Goal: Navigation & Orientation: Go to known website

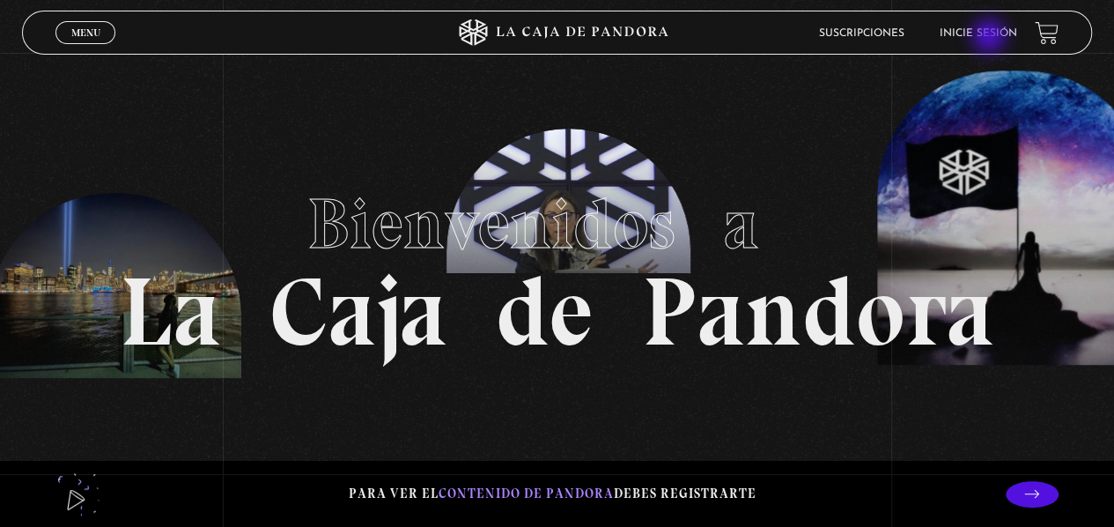
click at [991, 38] on link "Inicie sesión" at bounding box center [979, 33] width 78 height 11
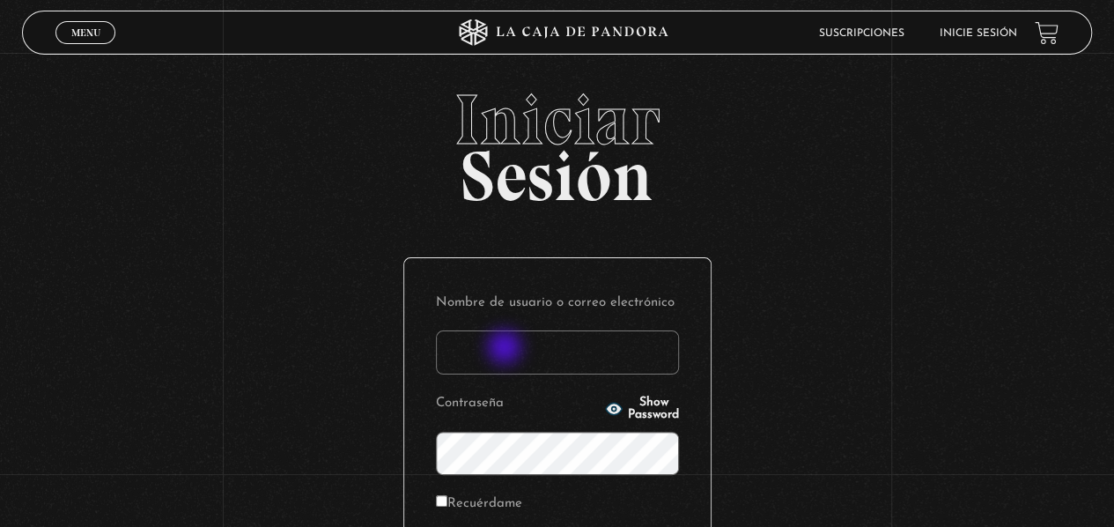
click at [506, 349] on input "Nombre de usuario o correo electrónico" at bounding box center [557, 352] width 243 height 44
type input "[EMAIL_ADDRESS][DOMAIN_NAME]"
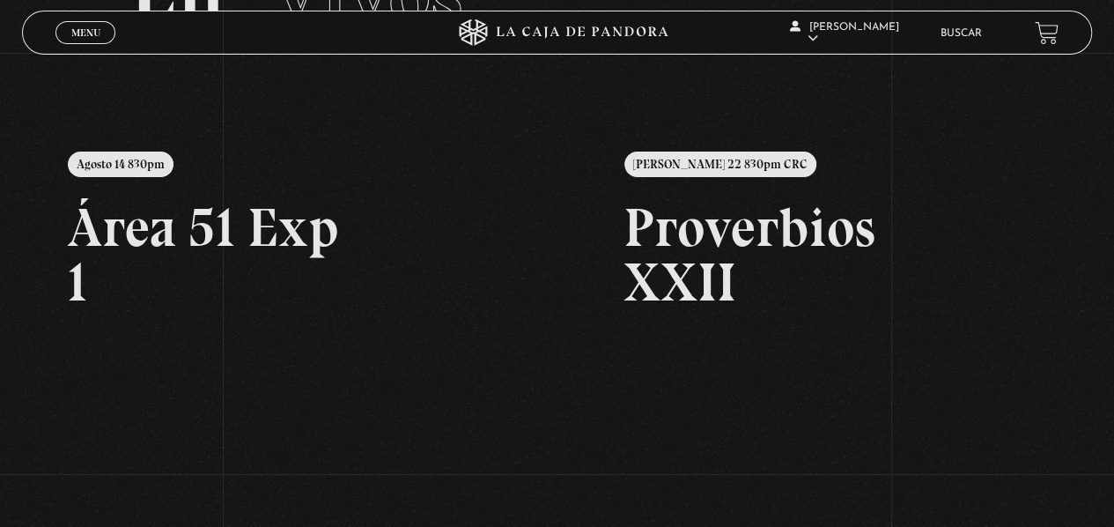
scroll to position [146, 0]
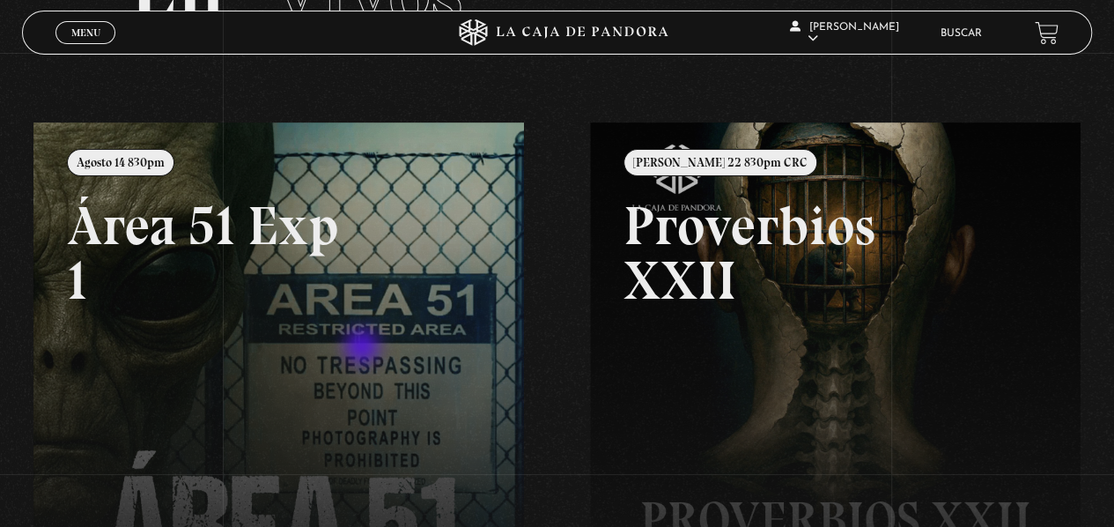
click at [364, 348] on link at bounding box center [590, 385] width 1114 height 527
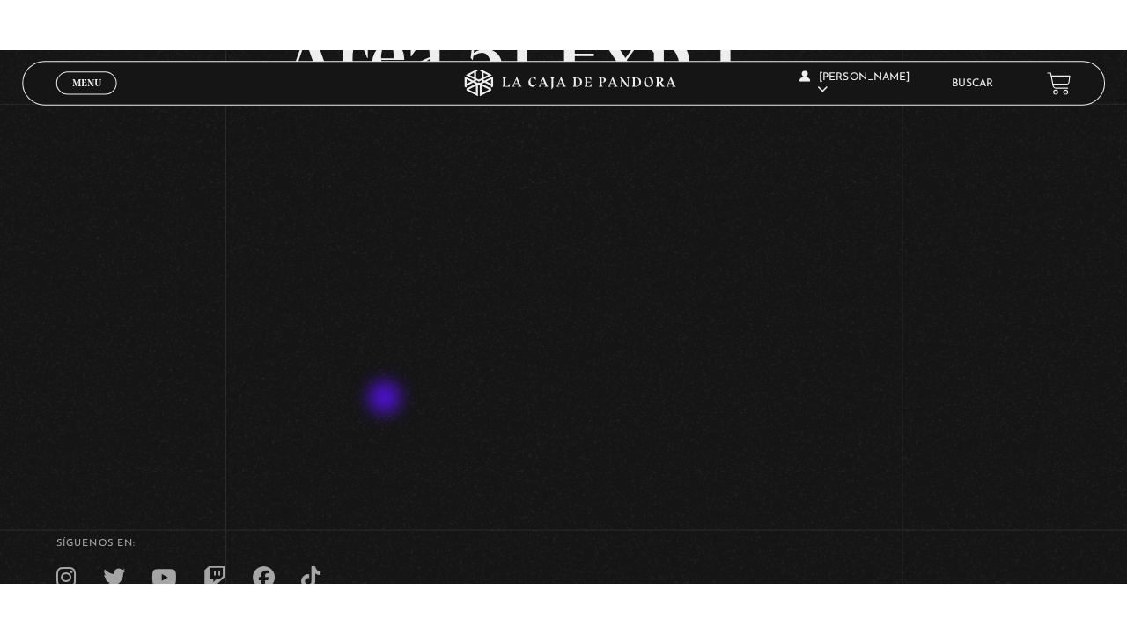
scroll to position [181, 0]
